Goal: Task Accomplishment & Management: Manage account settings

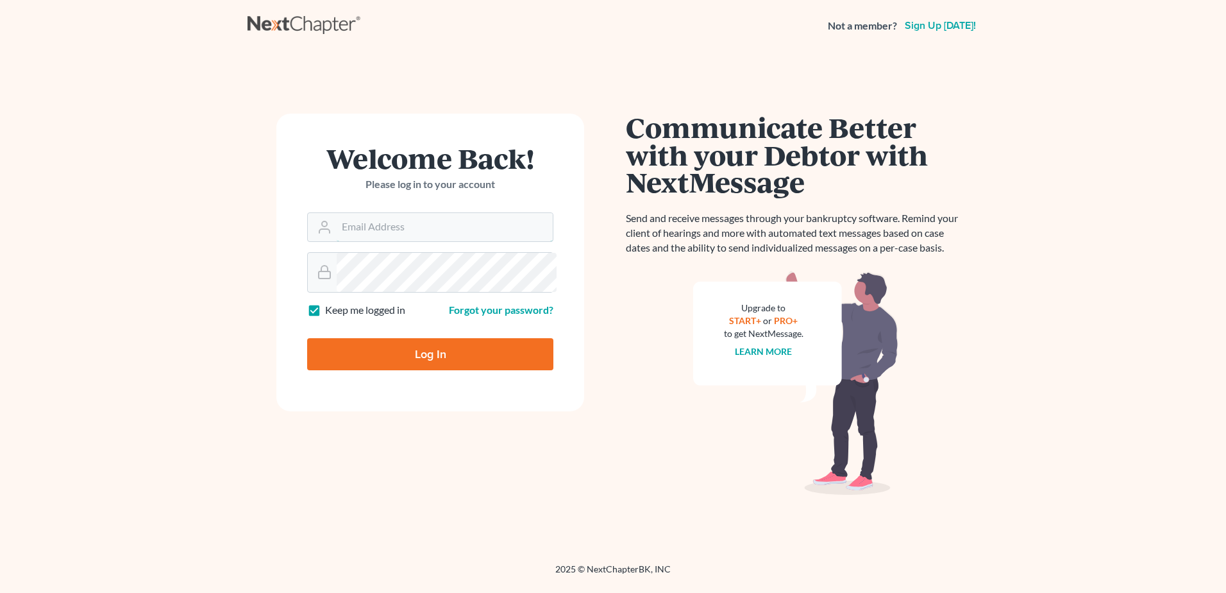
type input "[PERSON_NAME][EMAIL_ADDRESS][DOMAIN_NAME]"
click at [394, 370] on input "Log In" at bounding box center [430, 354] width 246 height 32
type input "Thinking..."
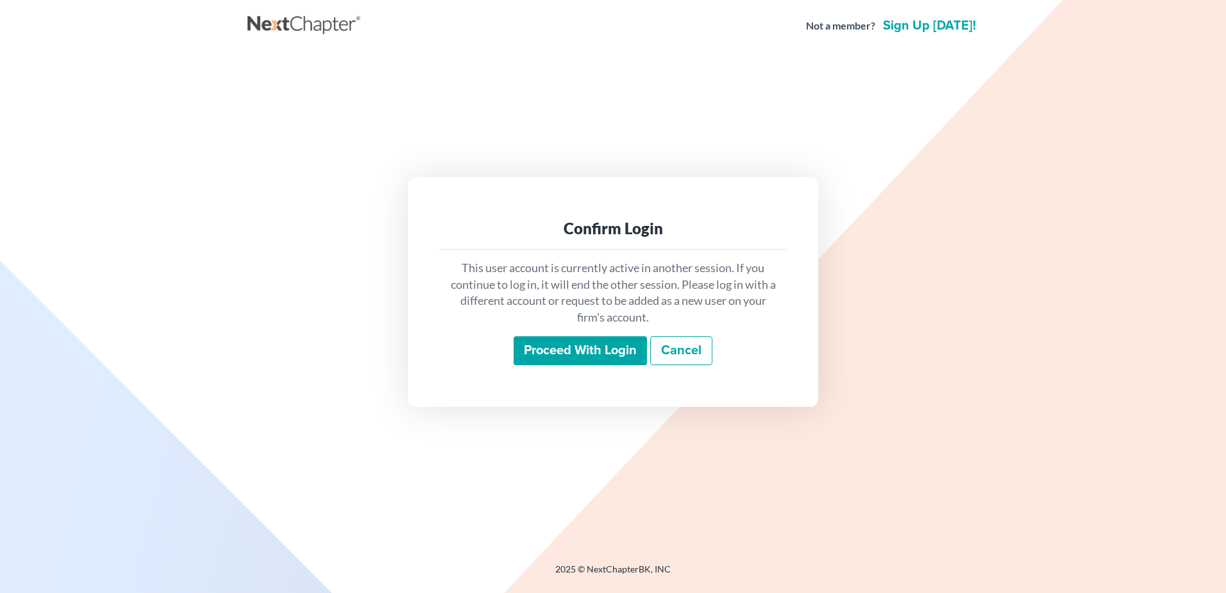
click at [522, 366] on input "Proceed with login" at bounding box center [580, 351] width 133 height 30
